Goal: Information Seeking & Learning: Learn about a topic

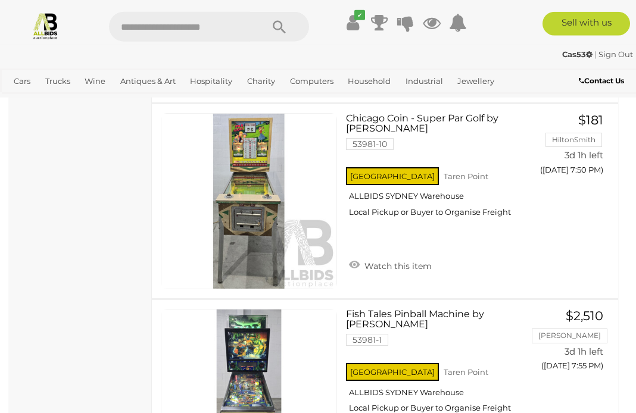
scroll to position [2040, 0]
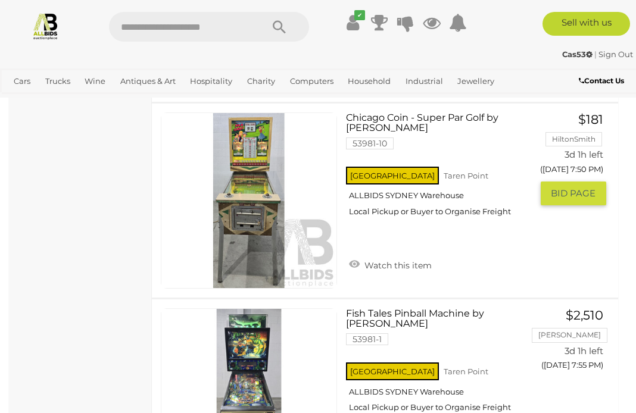
click at [259, 210] on link at bounding box center [249, 200] width 176 height 176
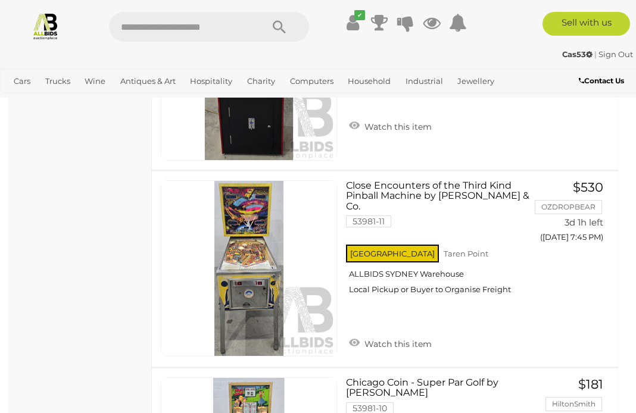
scroll to position [991, 0]
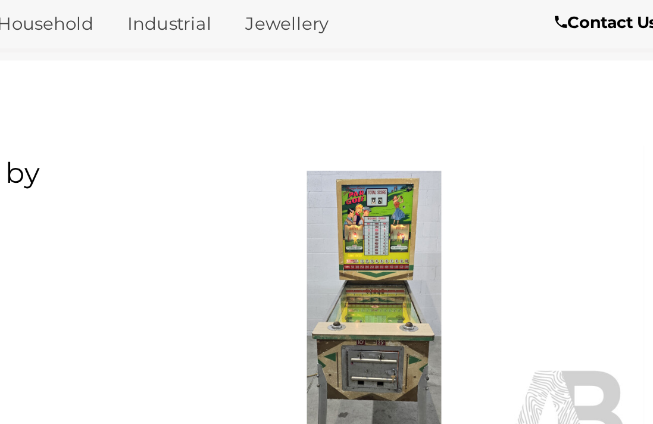
scroll to position [4, 11]
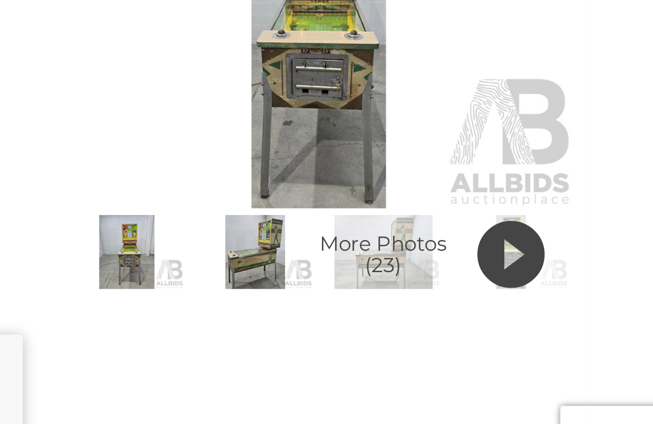
click at [451, 295] on img at bounding box center [476, 311] width 51 height 33
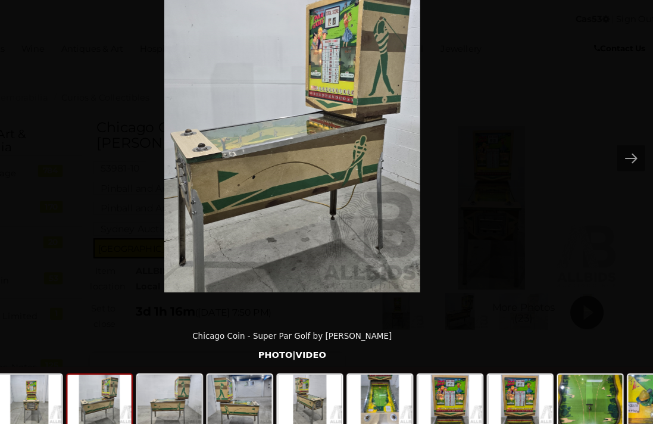
scroll to position [61, 11]
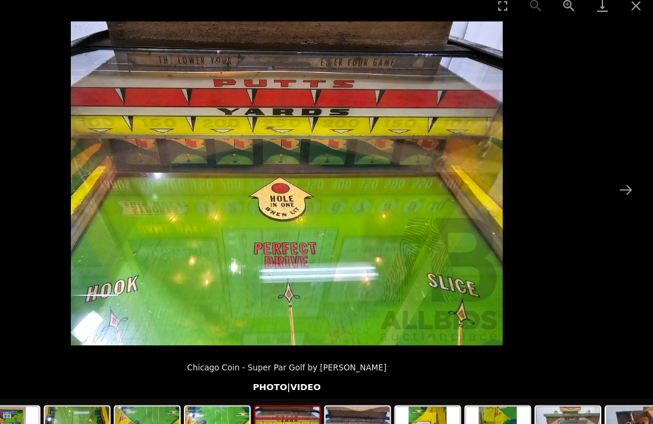
scroll to position [61, 11]
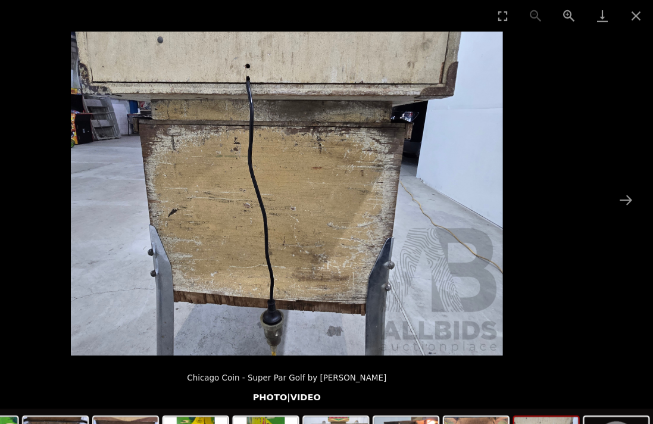
scroll to position [19, 11]
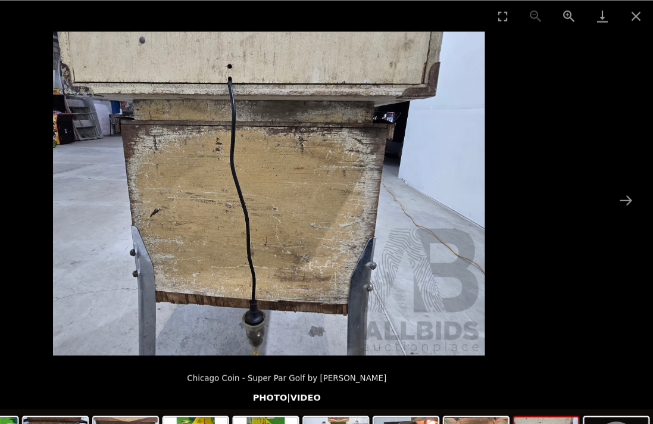
scroll to position [19, 11]
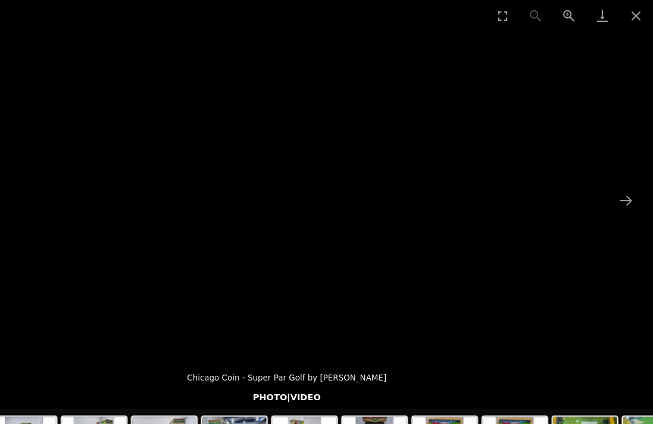
click at [623, 14] on button "Close gallery" at bounding box center [638, 14] width 30 height 28
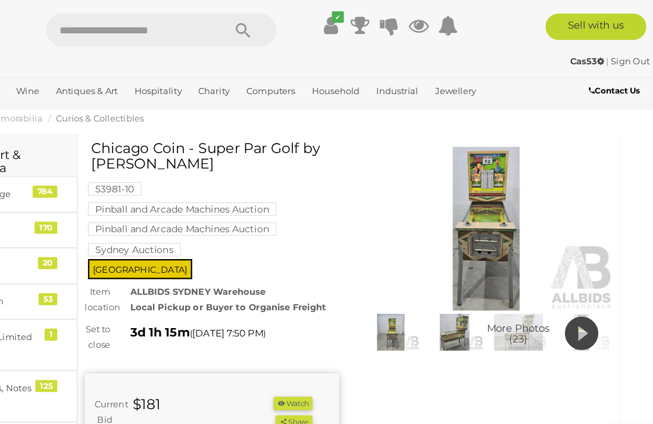
scroll to position [195, 11]
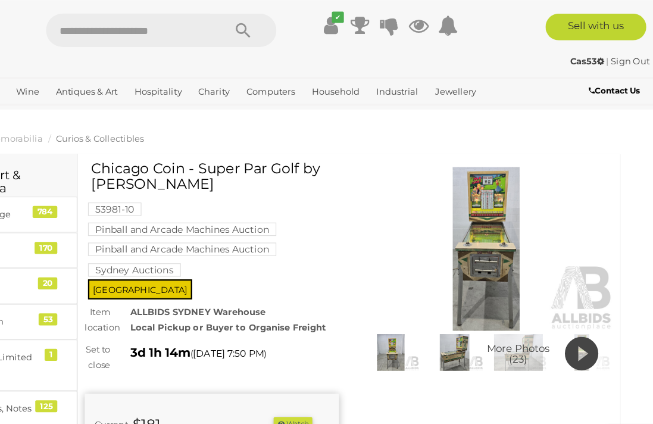
scroll to position [0, 11]
